Goal: Task Accomplishment & Management: Use online tool/utility

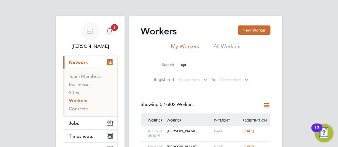
click at [114, 27] on span "5" at bounding box center [114, 27] width 7 height 7
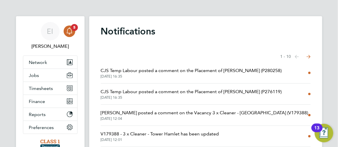
click at [253, 73] on span "CJS Temp Labour posted a comment on the Placement of [PERSON_NAME] (P280258)" at bounding box center [191, 70] width 181 height 7
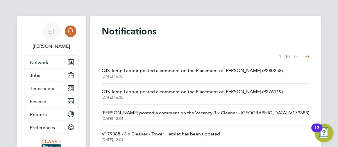
click at [201, 93] on span "CJS Temp Labour posted a comment on the Placement of [PERSON_NAME] (P276119)" at bounding box center [192, 92] width 181 height 7
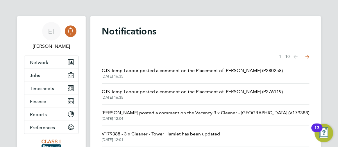
click at [243, 71] on span "CJS Temp Labour posted a comment on the Placement of [PERSON_NAME] (P280258)" at bounding box center [192, 70] width 181 height 7
click at [54, 89] on span "Timesheets" at bounding box center [42, 89] width 24 height 6
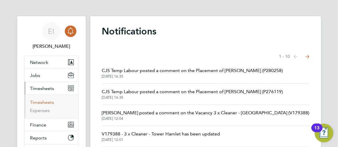
click at [54, 103] on link "Timesheets" at bounding box center [42, 103] width 24 height 6
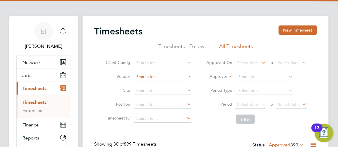
scroll to position [15, 44]
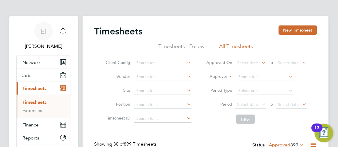
click at [185, 92] on icon at bounding box center [185, 90] width 0 height 8
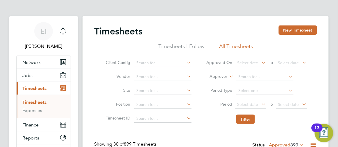
click at [185, 78] on icon at bounding box center [185, 77] width 0 height 8
click at [197, 118] on li "Timesheet ID" at bounding box center [148, 119] width 102 height 14
click at [287, 75] on icon at bounding box center [287, 77] width 0 height 8
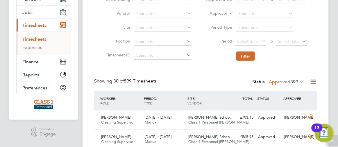
click at [287, 13] on icon at bounding box center [287, 13] width 0 height 8
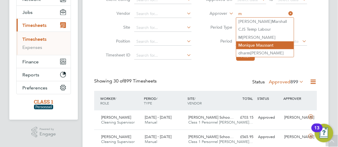
type input "m"
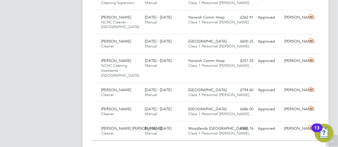
scroll to position [662, 0]
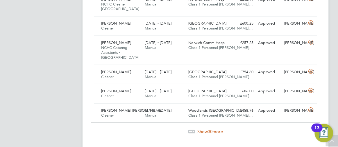
click at [210, 129] on span "30" at bounding box center [210, 132] width 5 height 6
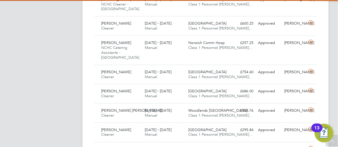
scroll to position [15, 44]
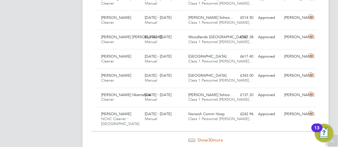
click at [210, 138] on span "30" at bounding box center [210, 141] width 5 height 6
